Goal: Task Accomplishment & Management: Manage account settings

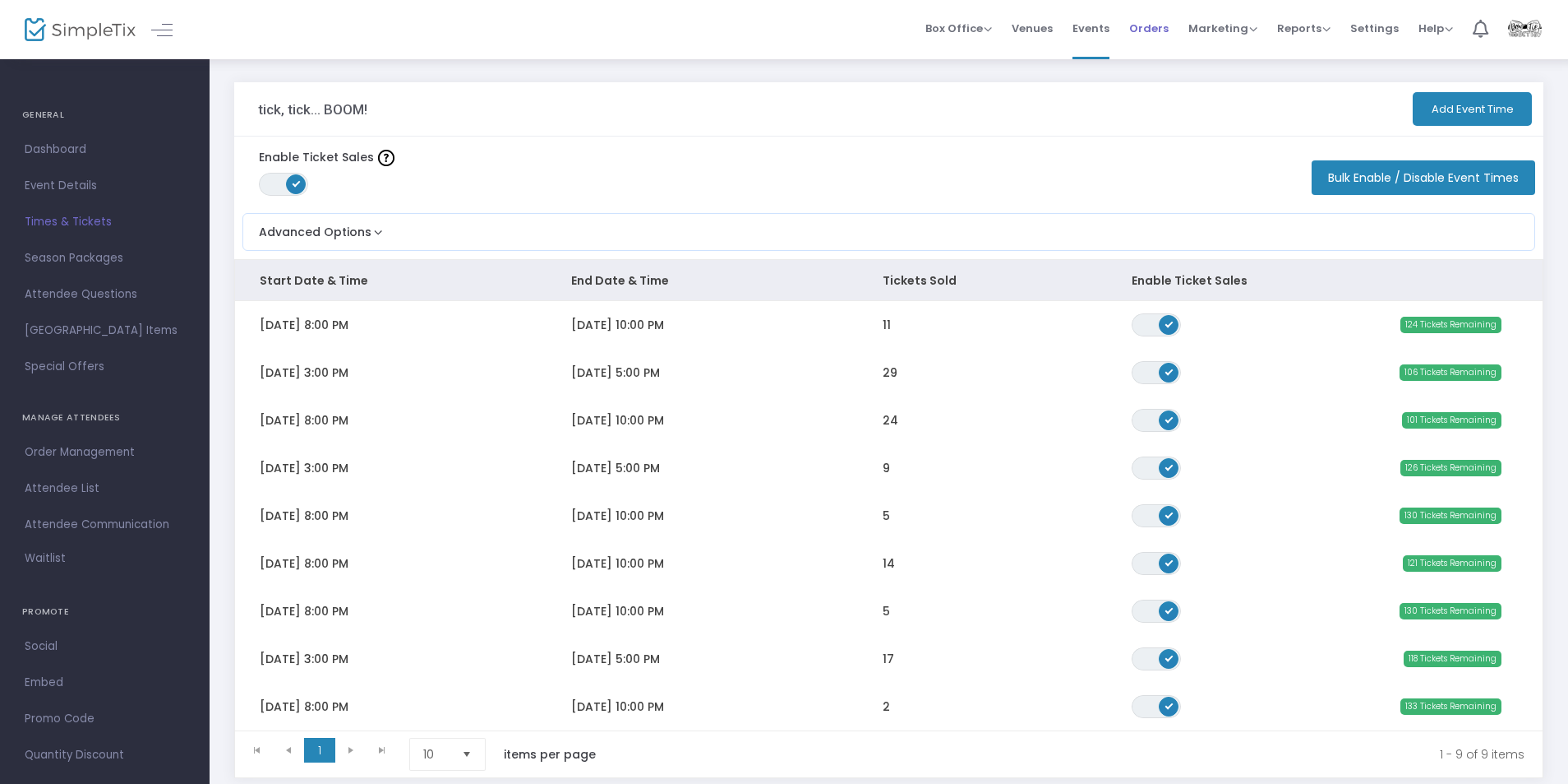
click at [1163, 31] on span "Orders" at bounding box center [1148, 28] width 40 height 42
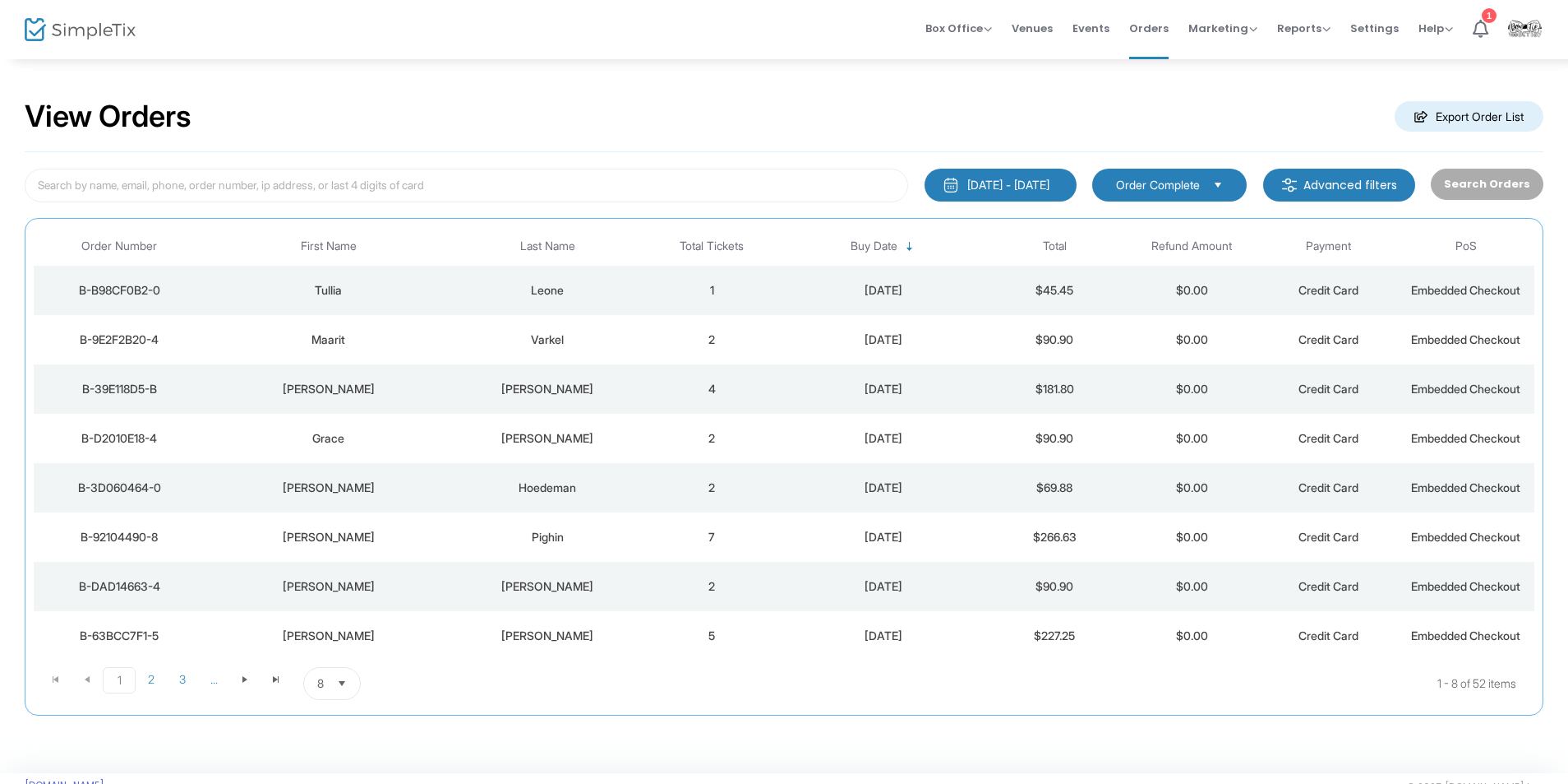
click at [691, 81] on div "View Orders Export Order List [DATE] - [DATE] Last 30 Days [DATE] [DATE] This w…" at bounding box center [784, 415] width 1568 height 716
click at [219, 674] on span "..." at bounding box center [213, 679] width 31 height 25
click at [1485, 32] on icon at bounding box center [1481, 29] width 16 height 18
click at [85, 28] on img at bounding box center [80, 30] width 111 height 24
